Goal: Task Accomplishment & Management: Manage account settings

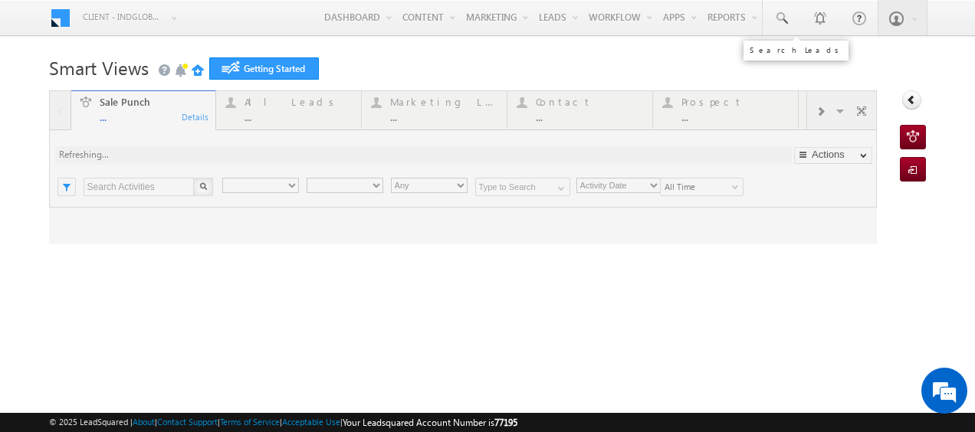
type input "Any Owner"
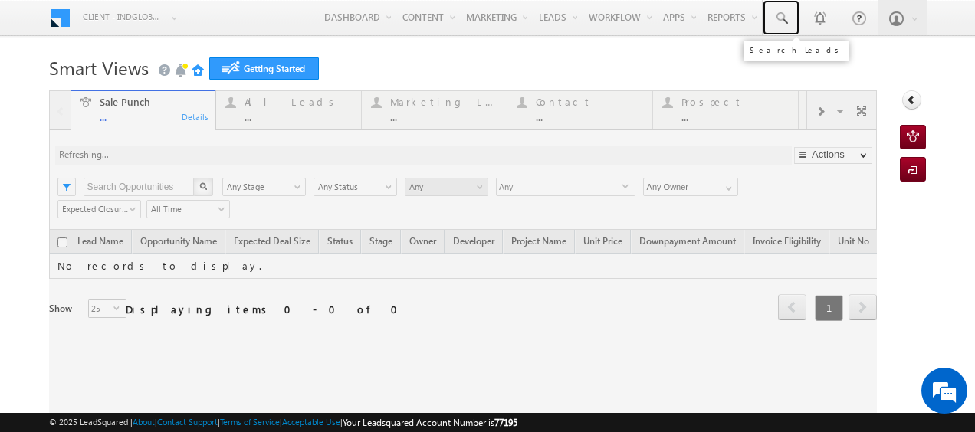
click at [773, 18] on span at bounding box center [780, 18] width 15 height 15
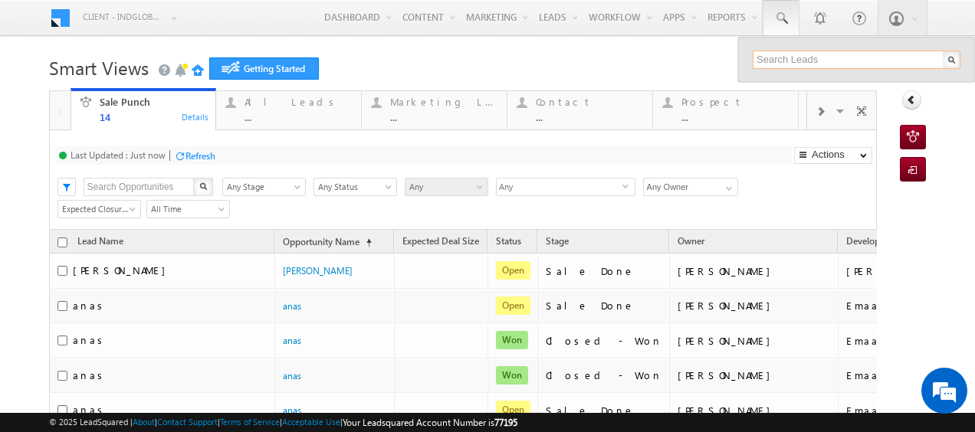
click at [774, 59] on input "text" at bounding box center [857, 60] width 208 height 18
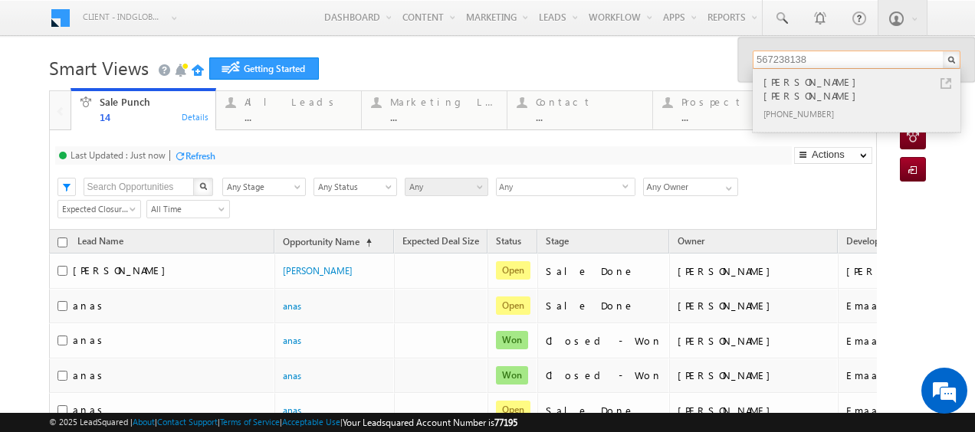
type input "567238138"
click at [788, 84] on div "[PERSON_NAME] [PERSON_NAME]" at bounding box center [862, 89] width 205 height 31
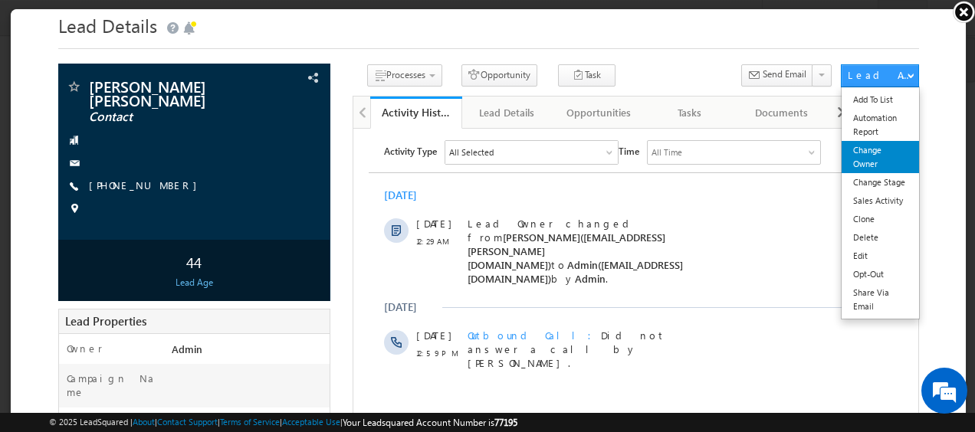
click at [869, 169] on link "Change Owner" at bounding box center [878, 156] width 77 height 32
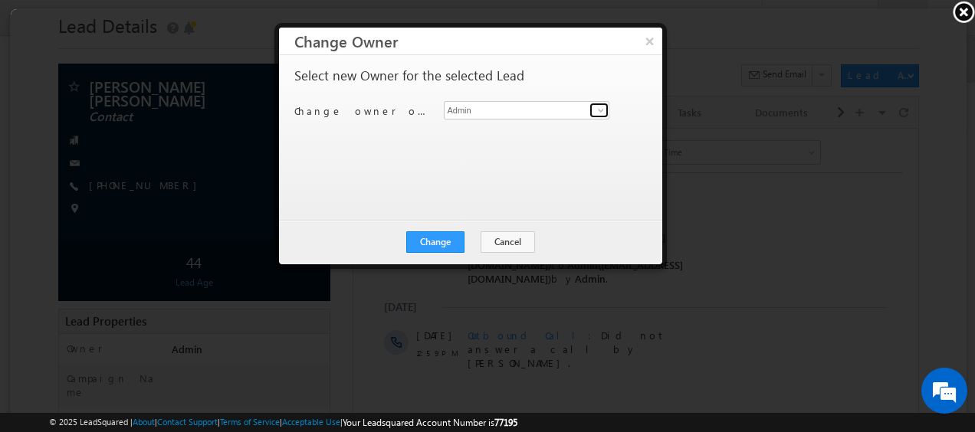
click at [600, 107] on span at bounding box center [599, 109] width 12 height 12
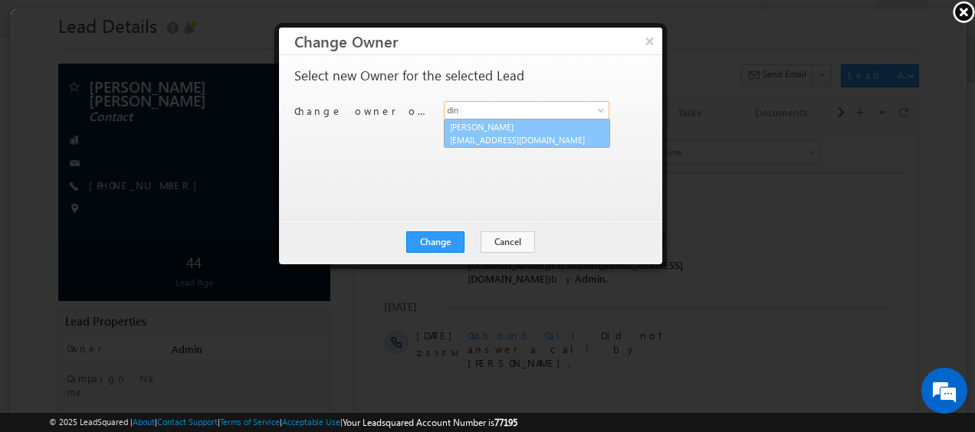
click at [525, 134] on span "[EMAIL_ADDRESS][DOMAIN_NAME]" at bounding box center [517, 138] width 138 height 11
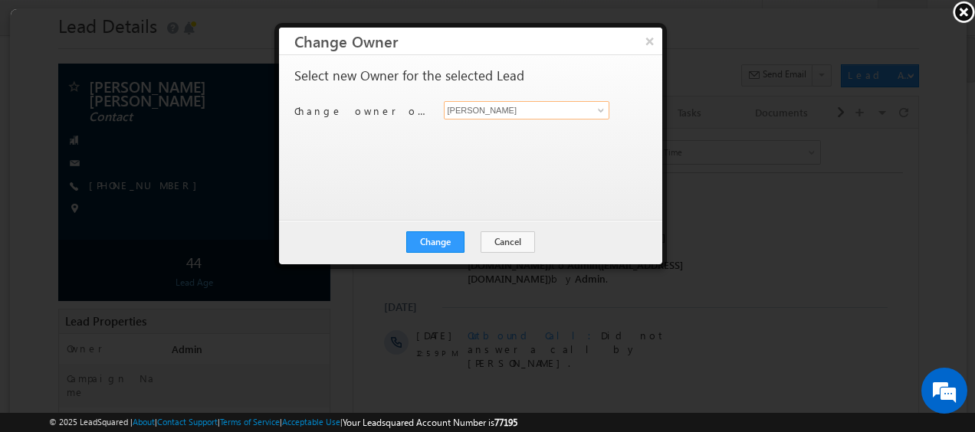
type input "[PERSON_NAME]"
click at [428, 253] on div "Change Cancel Close" at bounding box center [468, 241] width 383 height 44
click at [444, 233] on button "Change" at bounding box center [434, 241] width 58 height 21
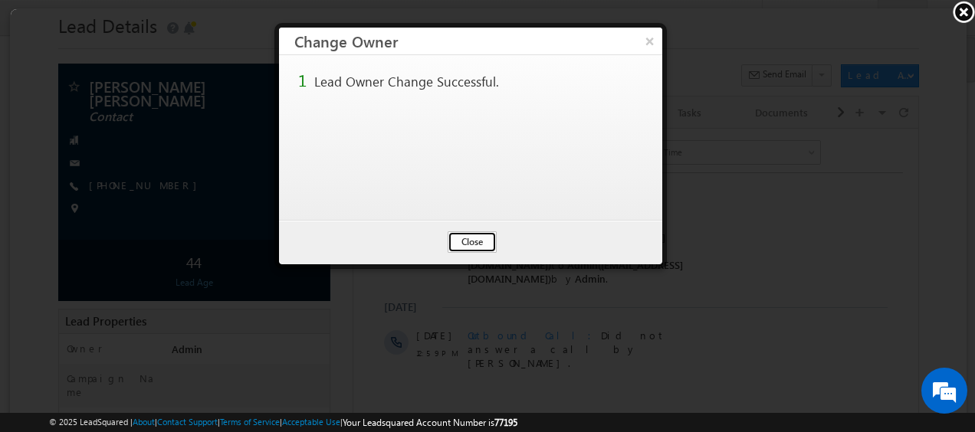
click at [478, 238] on button "Close" at bounding box center [470, 241] width 49 height 21
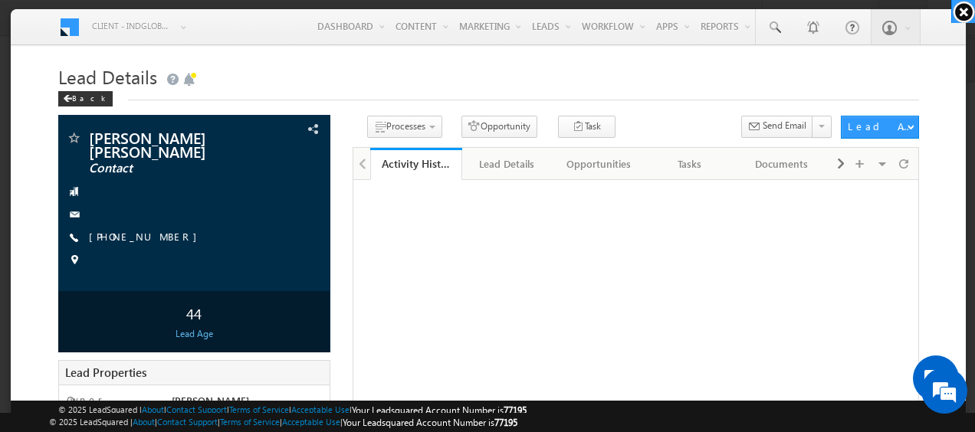
click at [963, 10] on link at bounding box center [963, 11] width 24 height 23
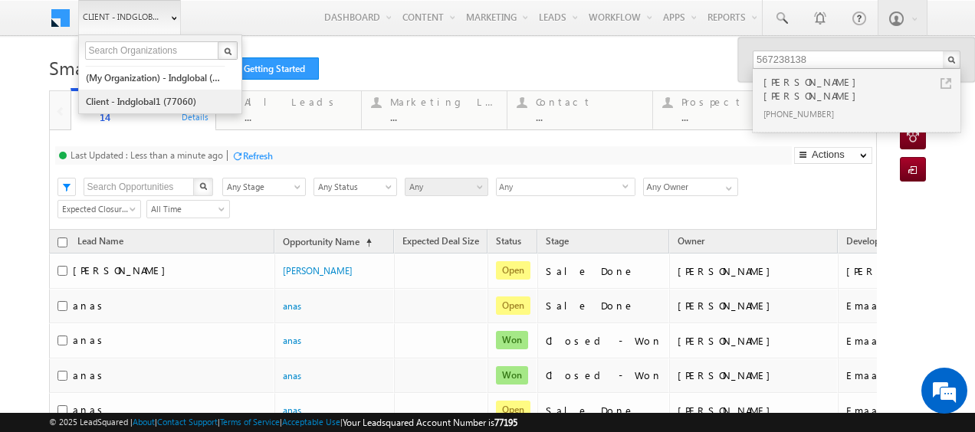
click at [152, 92] on link "Client - indglobal1 (77060)" at bounding box center [155, 102] width 140 height 24
